Goal: Information Seeking & Learning: Understand process/instructions

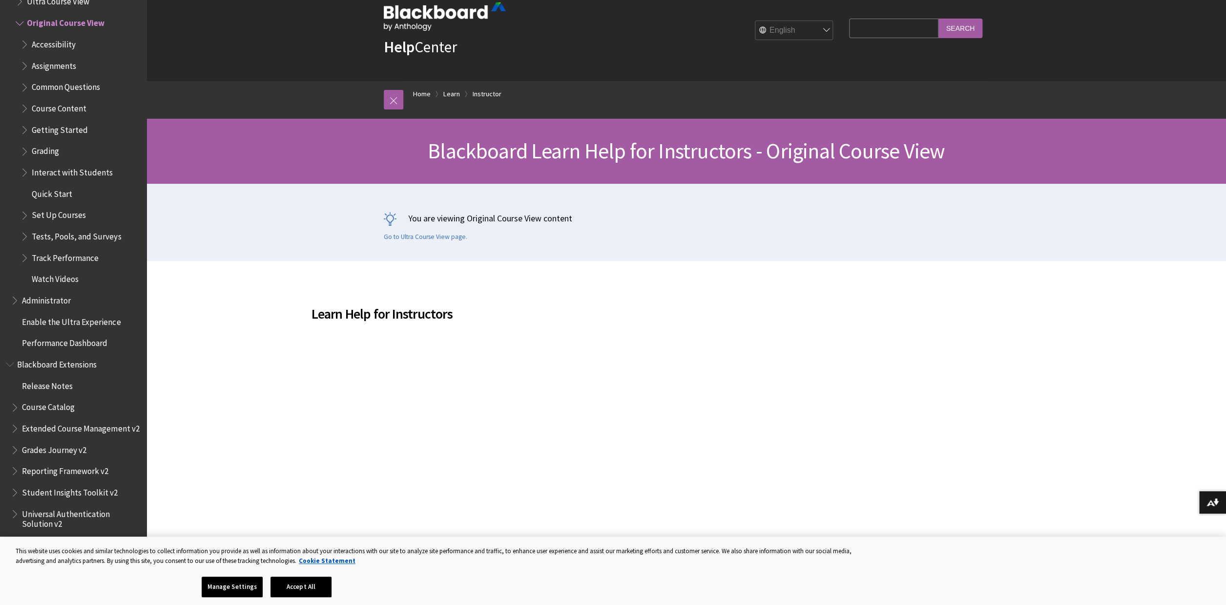
scroll to position [19, 0]
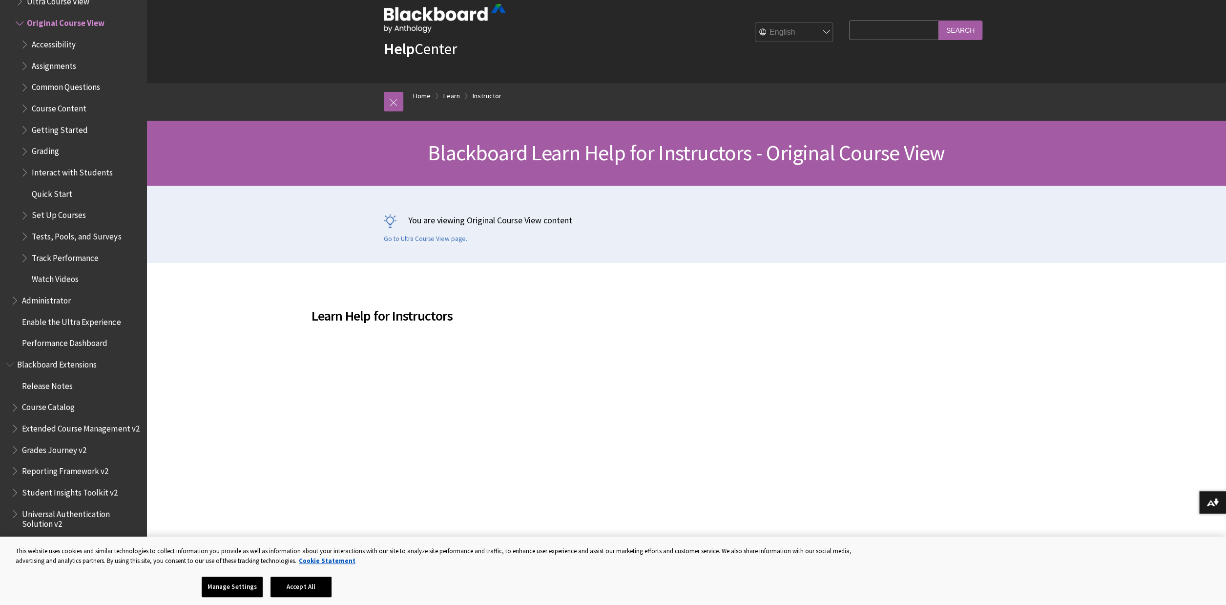
click at [25, 240] on span "Tests, Pools, and Surveys" at bounding box center [81, 236] width 120 height 17
click at [26, 237] on span "Book outline for Blackboard Learn Help" at bounding box center [26, 234] width 10 height 12
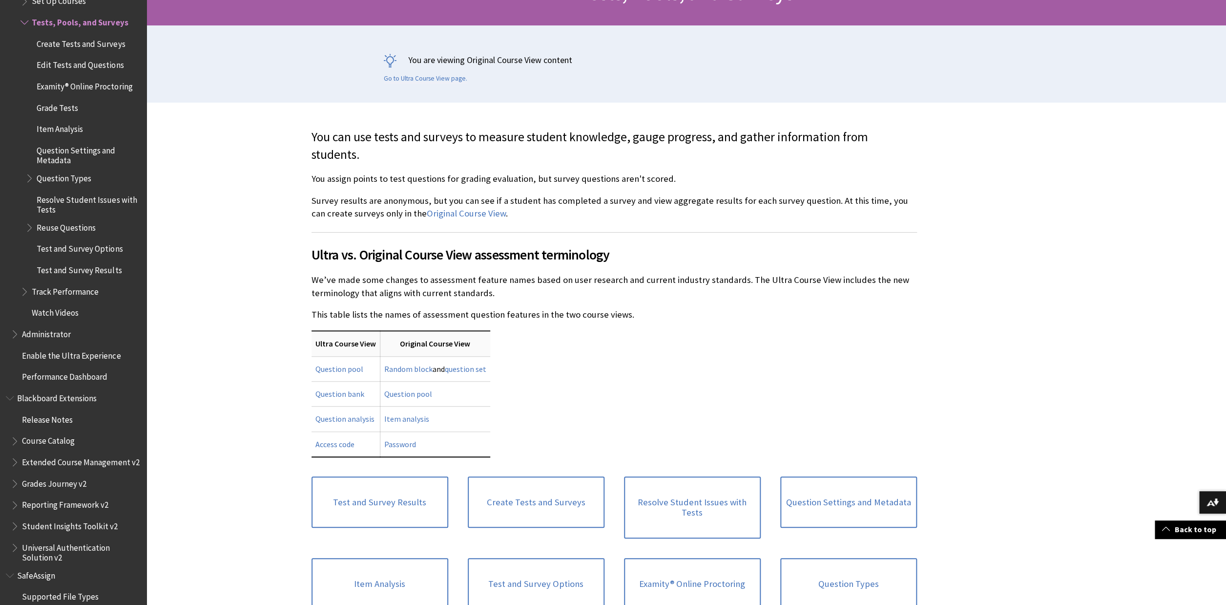
scroll to position [183, 0]
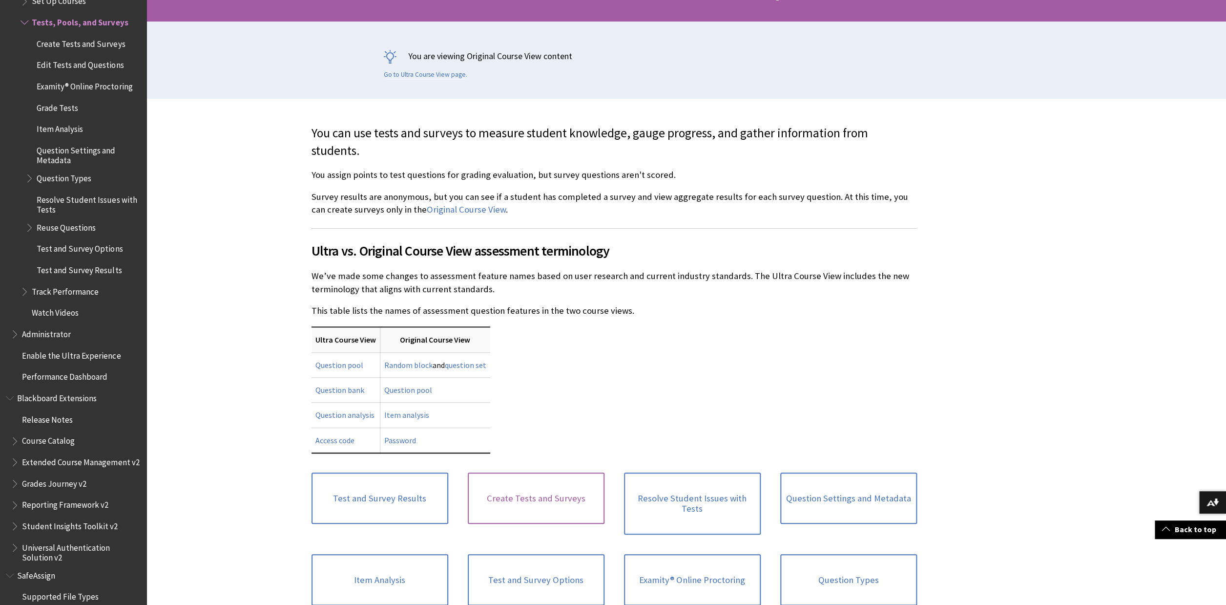
click at [547, 500] on link "Create Tests and Surveys" at bounding box center [536, 498] width 137 height 52
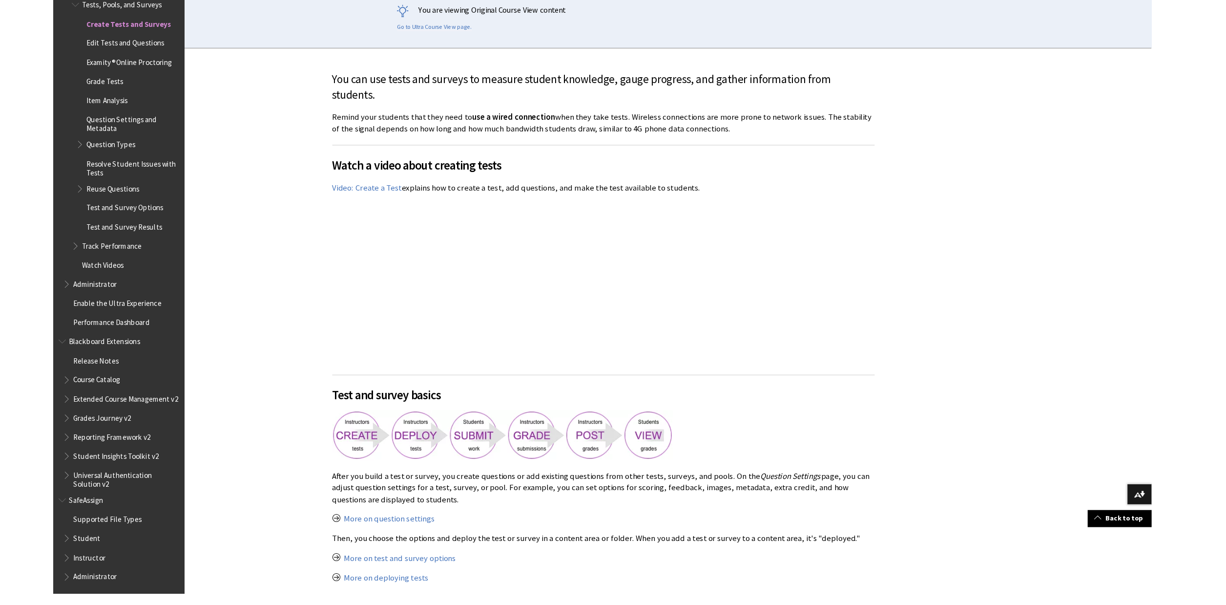
scroll to position [1393, 0]
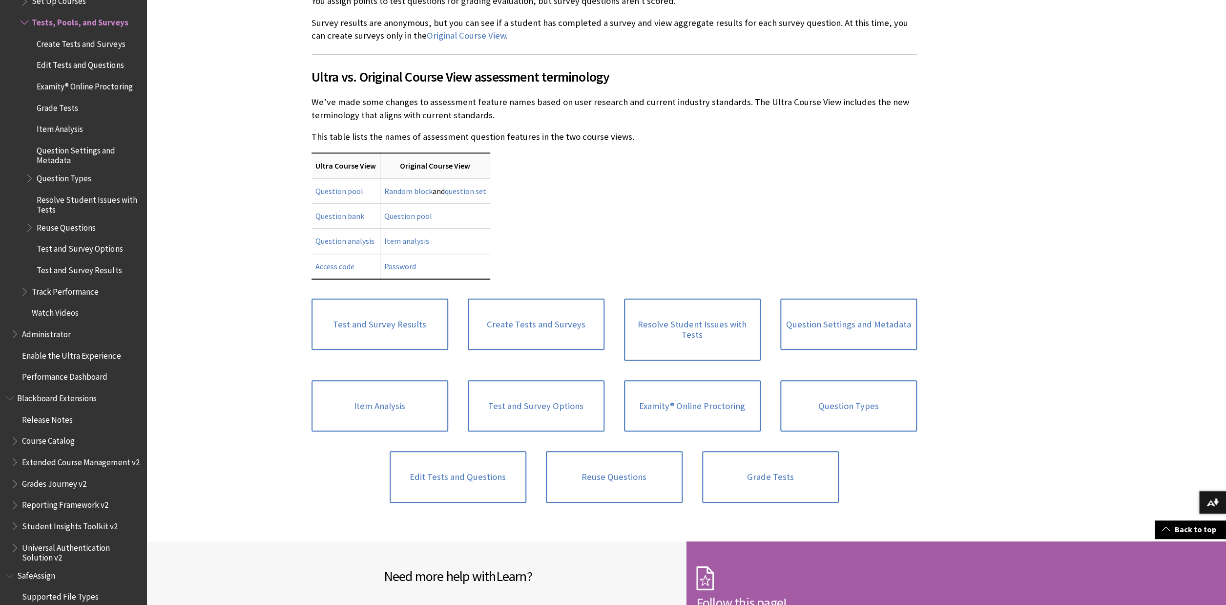
scroll to position [355, 0]
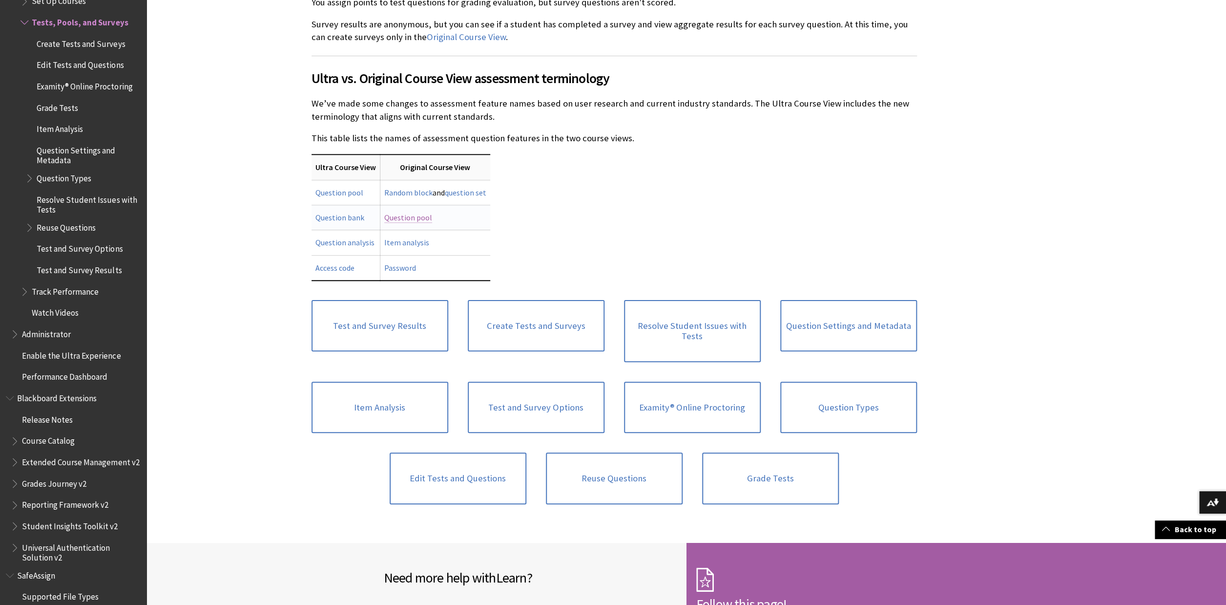
click at [407, 219] on link "Question pool" at bounding box center [408, 217] width 48 height 10
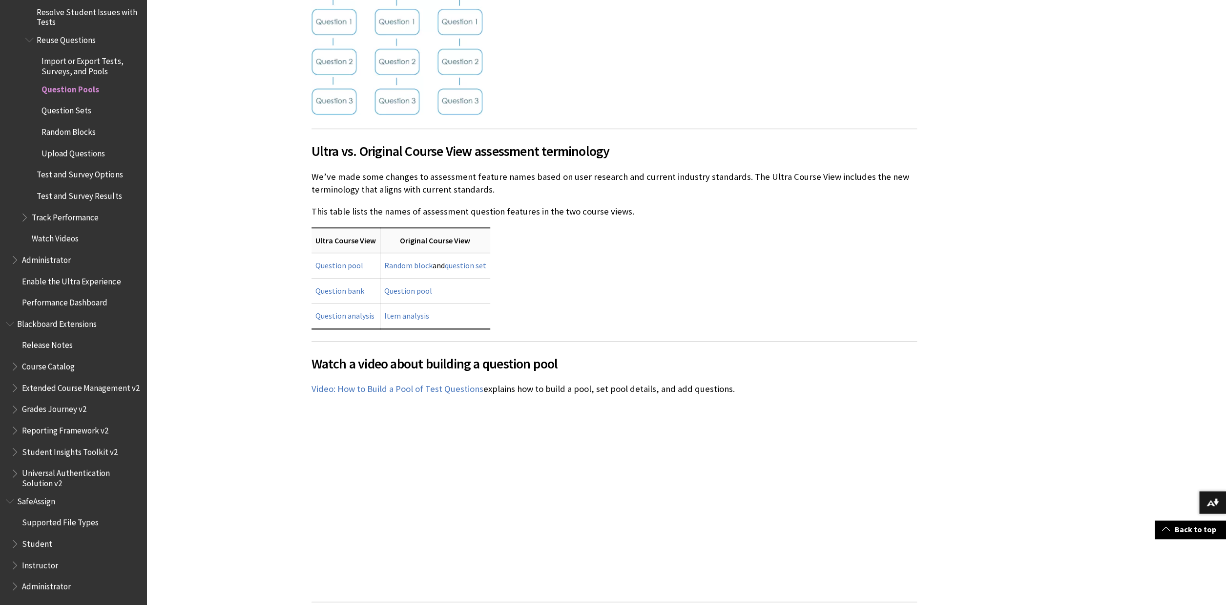
scroll to position [459, 0]
click at [375, 388] on link "Video: How to Build a Pool of Test Questions" at bounding box center [398, 388] width 172 height 12
